Goal: Task Accomplishment & Management: Manage account settings

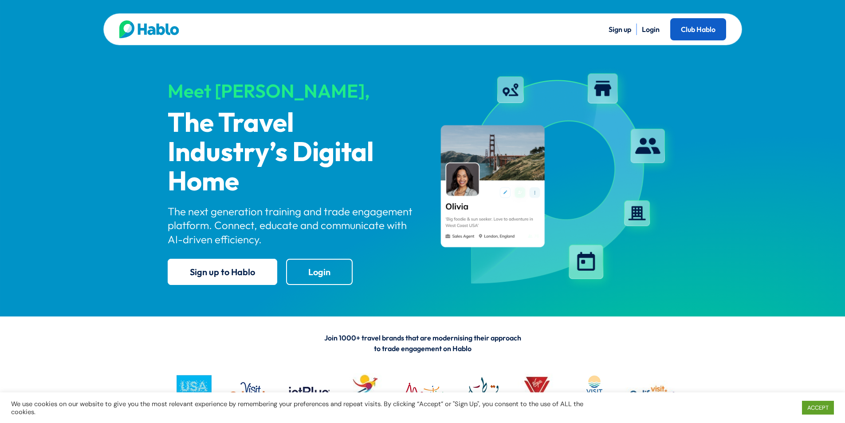
click at [695, 28] on link "Club Hablo" at bounding box center [698, 29] width 56 height 22
drag, startPoint x: 658, startPoint y: 24, endPoint x: 653, endPoint y: 28, distance: 6.7
click at [657, 24] on li "Login" at bounding box center [651, 30] width 18 height 12
click at [643, 38] on div "Sign up Login Club Hablo" at bounding box center [422, 29] width 639 height 32
click at [650, 28] on link "Login" at bounding box center [651, 29] width 18 height 9
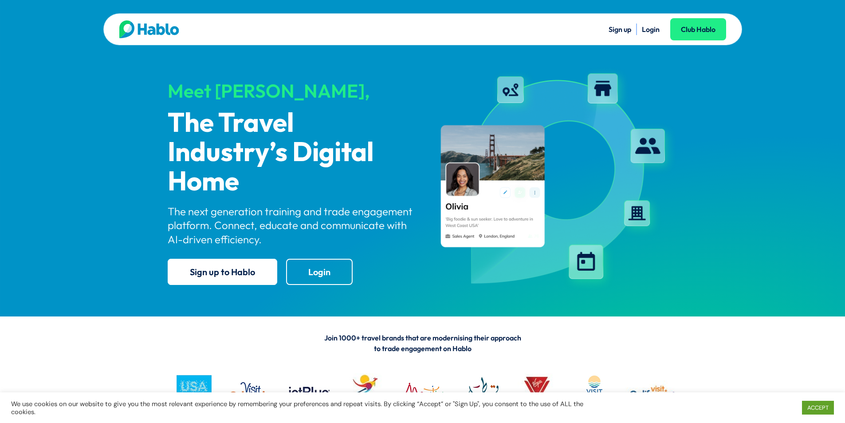
drag, startPoint x: 0, startPoint y: 0, endPoint x: 650, endPoint y: 28, distance: 650.7
click at [650, 28] on link "Login" at bounding box center [651, 29] width 18 height 9
